Goal: Navigation & Orientation: Go to known website

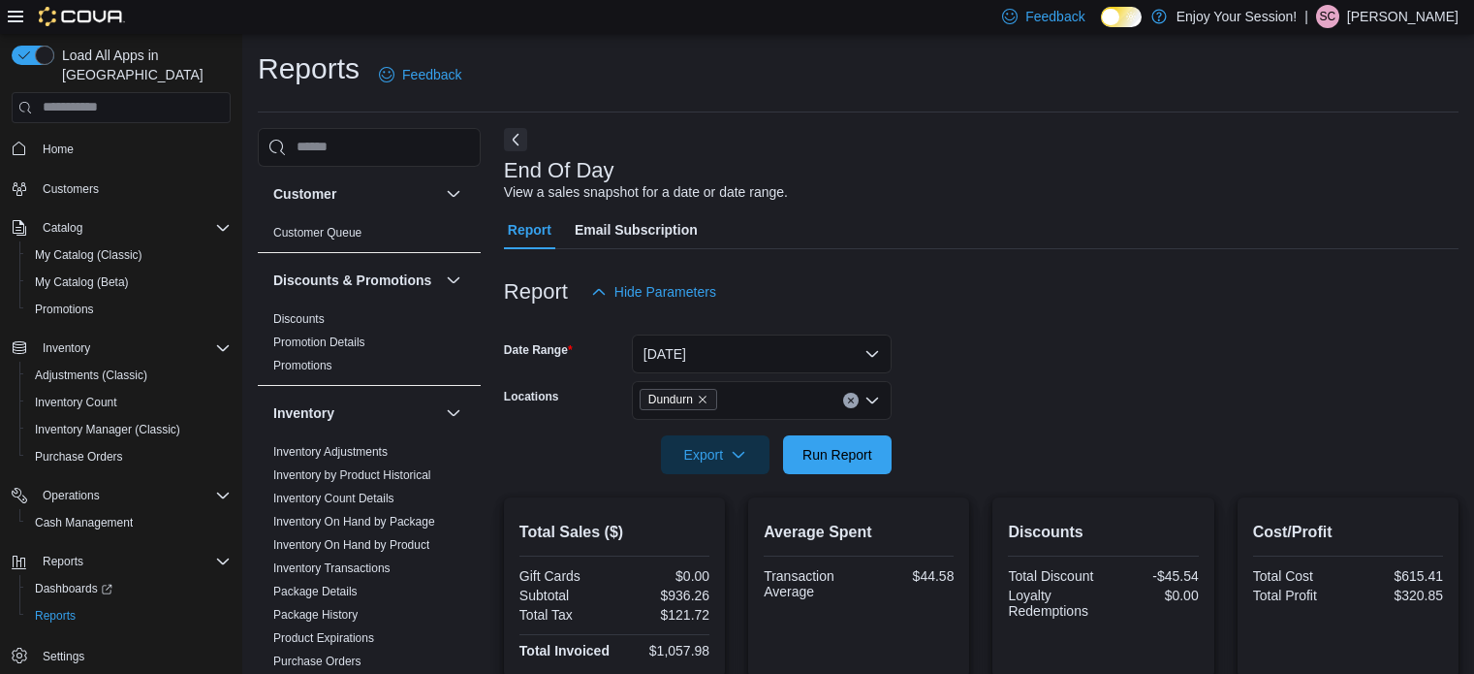
scroll to position [399, 0]
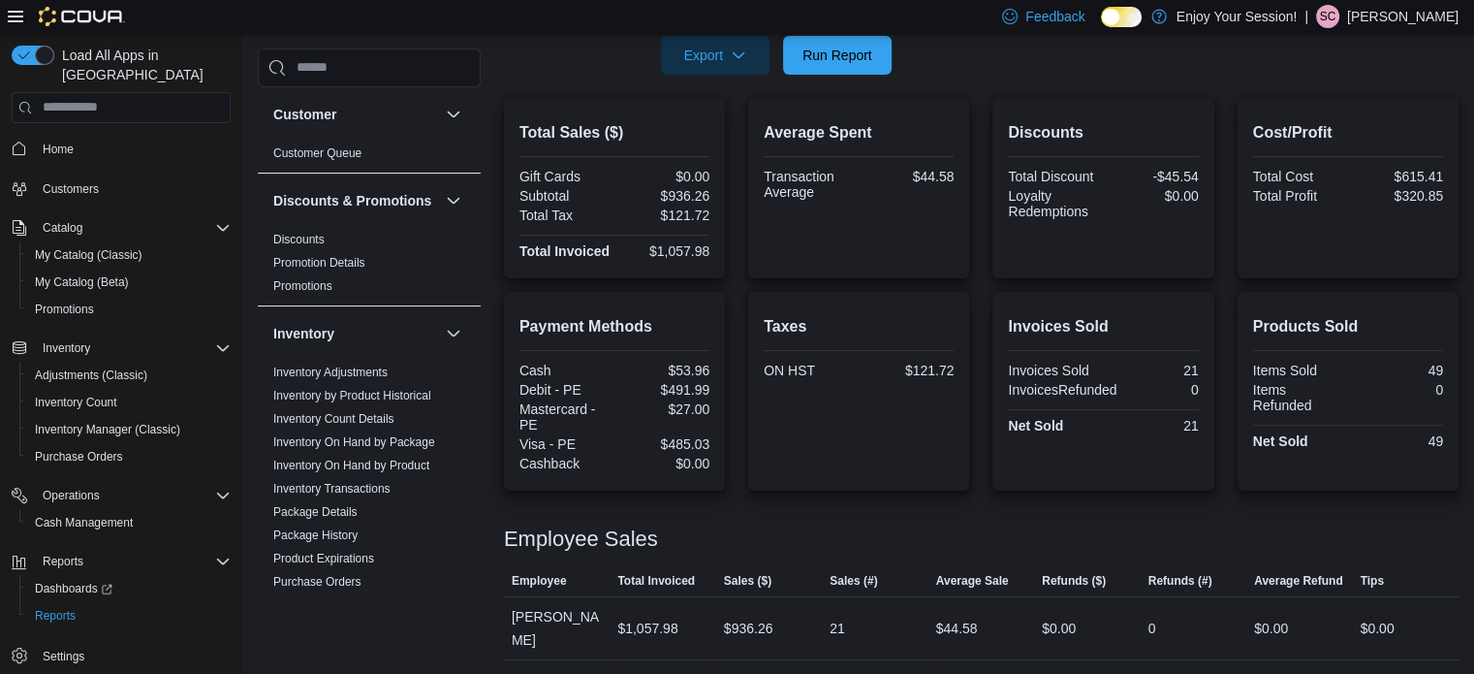
click at [1454, 10] on p "Stephen Cowell" at bounding box center [1402, 16] width 111 height 23
click at [1310, 175] on span "Sign Out" at bounding box center [1334, 184] width 52 height 19
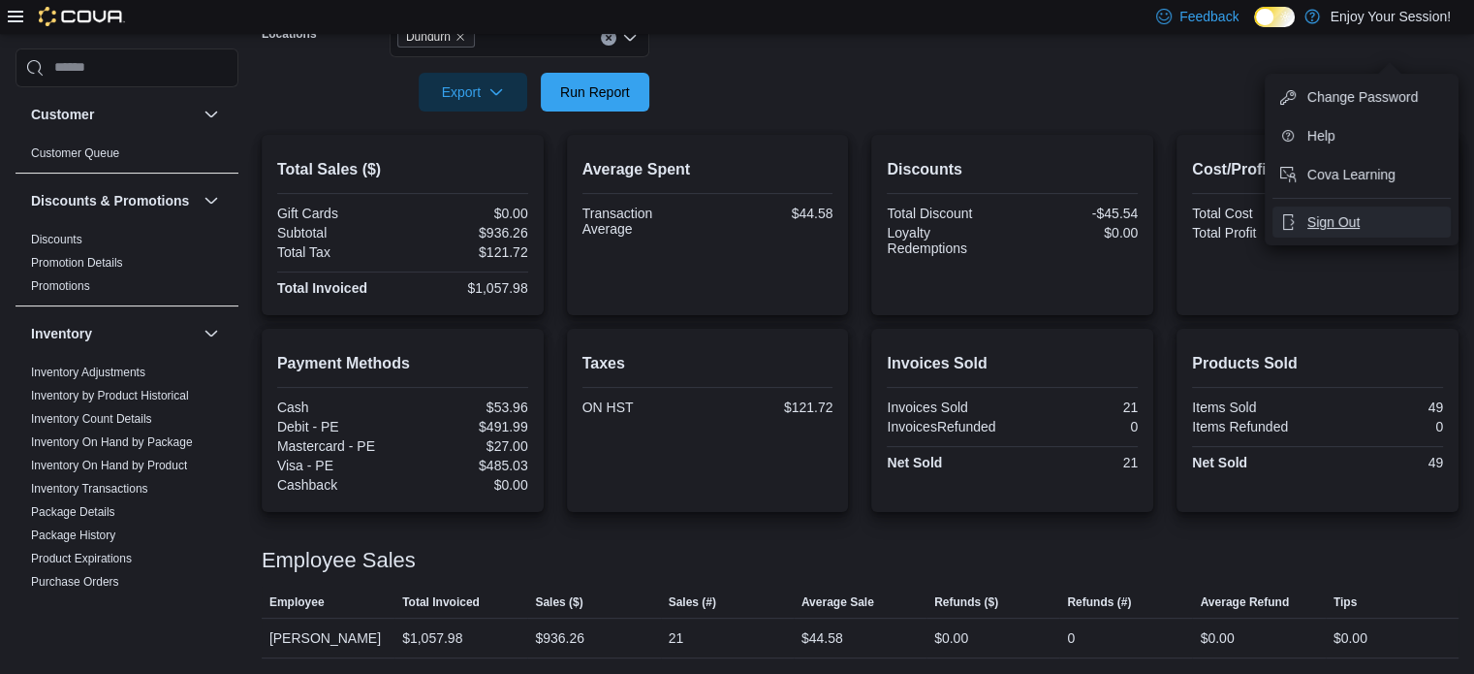
scroll to position [361, 0]
